Goal: Use online tool/utility: Utilize a website feature to perform a specific function

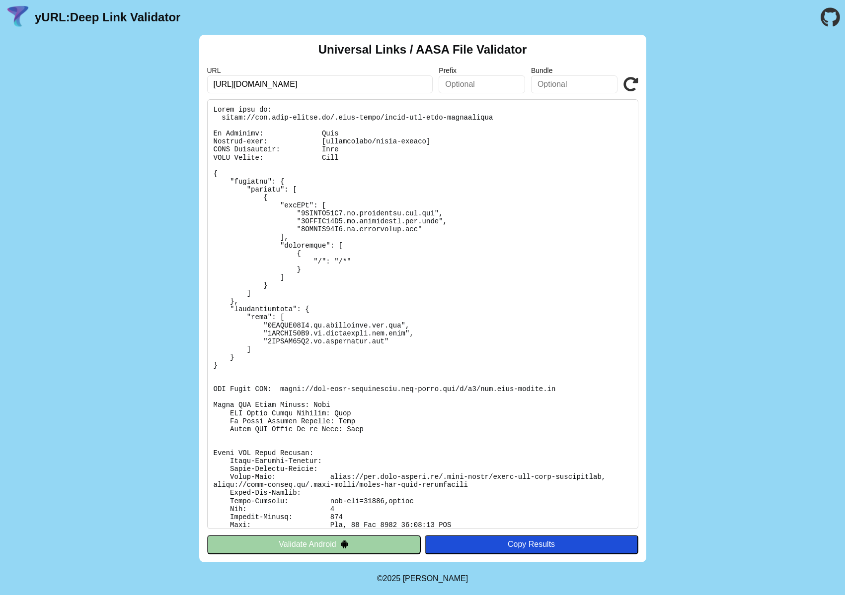
click at [341, 88] on input "[URL][DOMAIN_NAME]" at bounding box center [320, 84] width 226 height 18
type input "https://www.yves-rocher.cz"
click button "Validate" at bounding box center [0, 0] width 0 height 0
click at [327, 85] on input "[URL][DOMAIN_NAME]" at bounding box center [320, 84] width 226 height 18
type input "[URL][DOMAIN_NAME]"
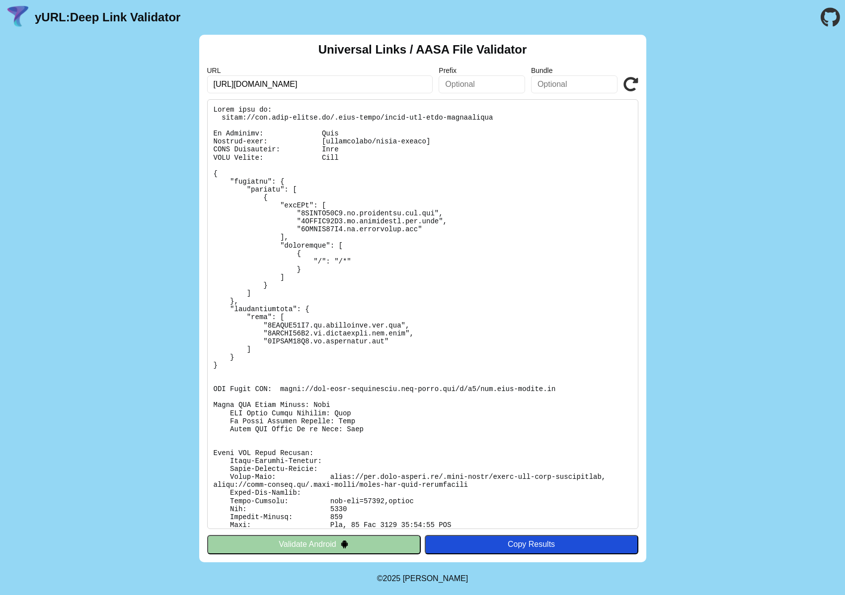
click button "Validate" at bounding box center [0, 0] width 0 height 0
click at [329, 78] on input "[URL][DOMAIN_NAME]" at bounding box center [320, 84] width 226 height 18
click at [326, 80] on input "[URL][DOMAIN_NAME]" at bounding box center [320, 84] width 226 height 18
type input "https://www.yves-rocher.pl"
click button "Validate" at bounding box center [0, 0] width 0 height 0
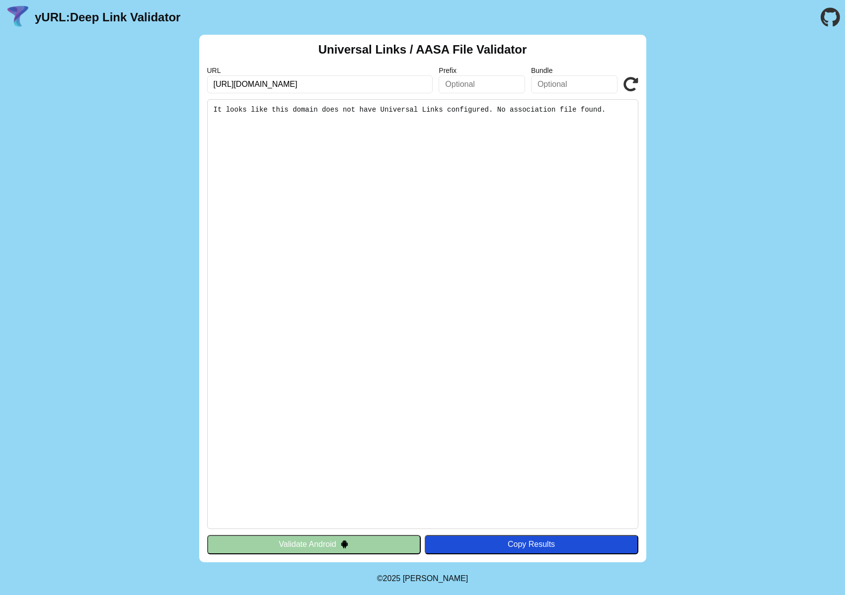
click at [324, 89] on input "https://www.yves-rocher.pl" at bounding box center [320, 84] width 226 height 18
type input "https://www.yves-rocher.ro"
click button "Validate" at bounding box center [0, 0] width 0 height 0
click at [337, 86] on input "https://www.yves-rocher.ro" at bounding box center [320, 84] width 226 height 18
type input "[URL][DOMAIN_NAME]"
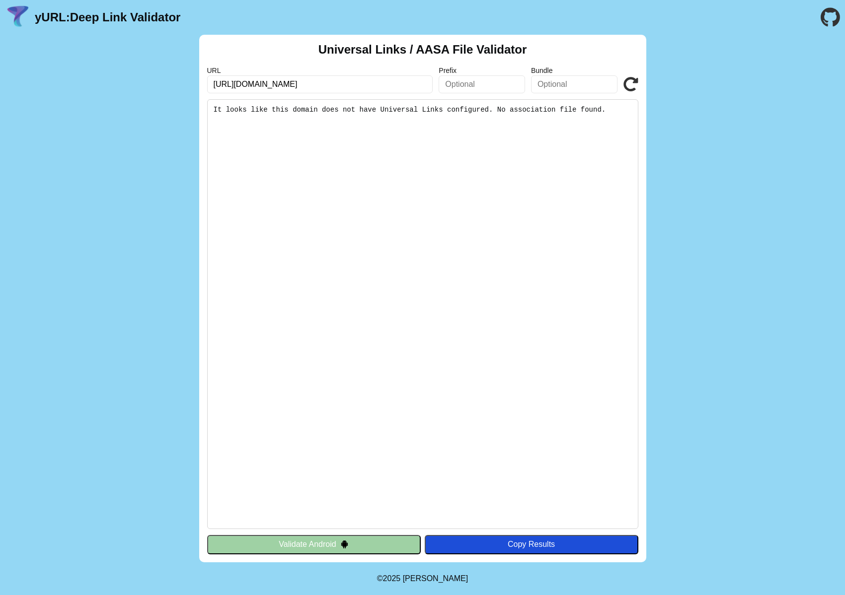
click button "Validate" at bounding box center [0, 0] width 0 height 0
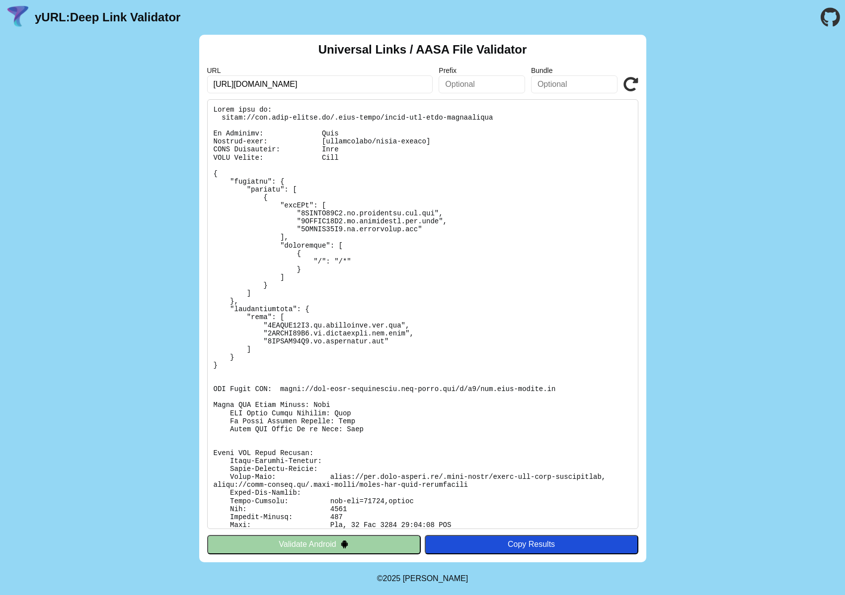
click at [335, 88] on input "[URL][DOMAIN_NAME]" at bounding box center [320, 84] width 226 height 18
type input "https://www.yves-rocher.hu"
click button "Validate" at bounding box center [0, 0] width 0 height 0
click at [324, 77] on input "[URL][DOMAIN_NAME]" at bounding box center [320, 84] width 226 height 18
click at [318, 82] on input "[URL][DOMAIN_NAME]" at bounding box center [320, 84] width 226 height 18
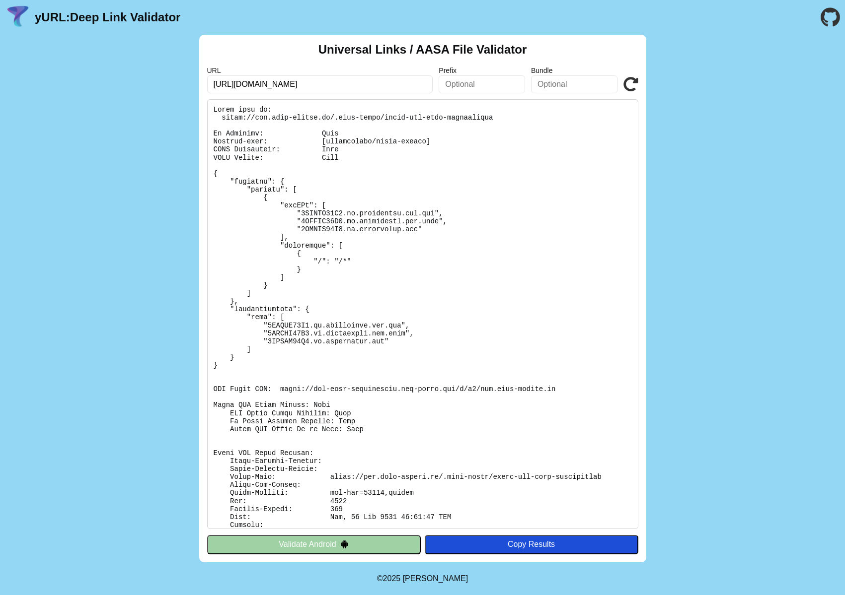
type input "[URL][DOMAIN_NAME]"
click button "Validate" at bounding box center [0, 0] width 0 height 0
